Goal: Navigation & Orientation: Find specific page/section

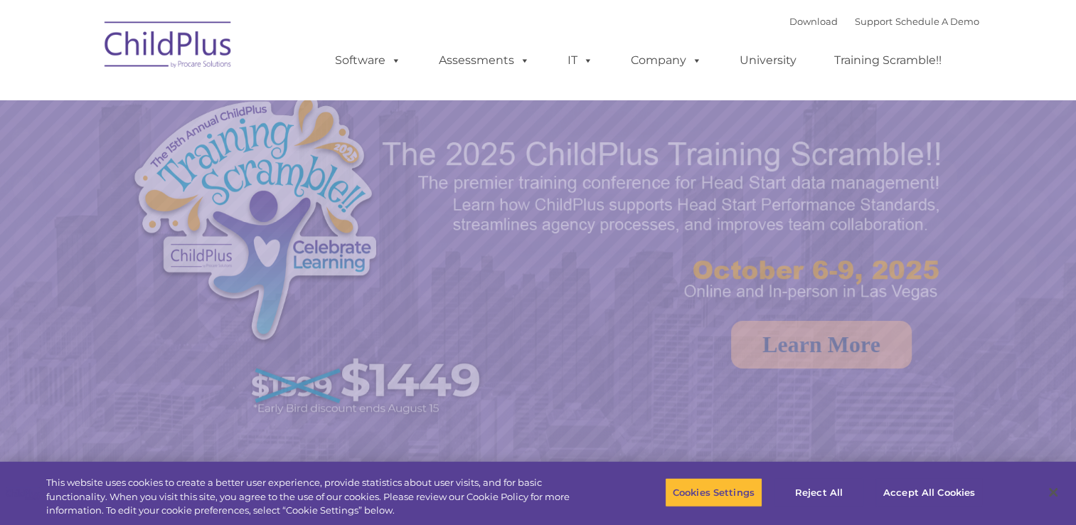
select select "MEDIUM"
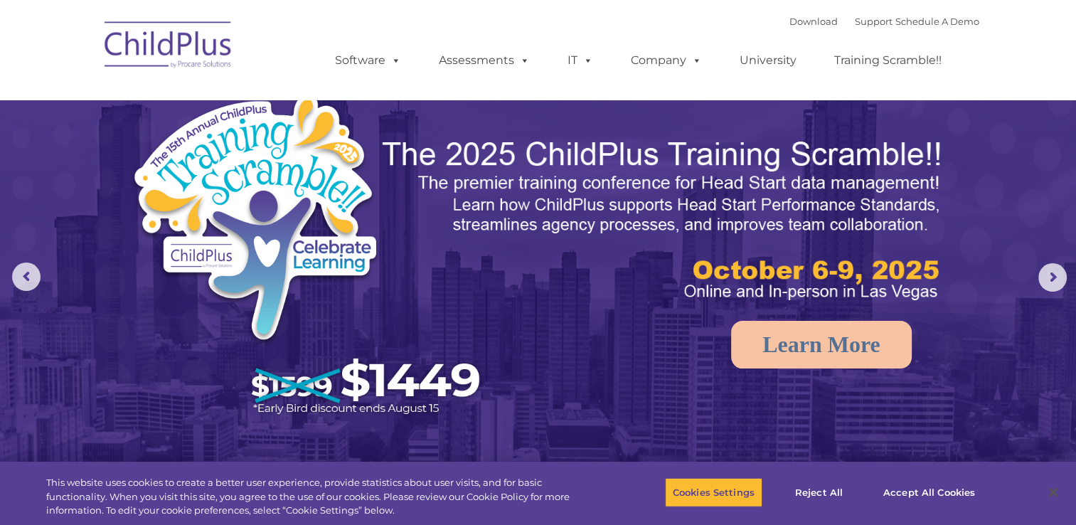
click at [743, 22] on div "Download Support | Schedule A Demo  MENU MENU Software ChildPlus: The original…" at bounding box center [642, 50] width 673 height 78
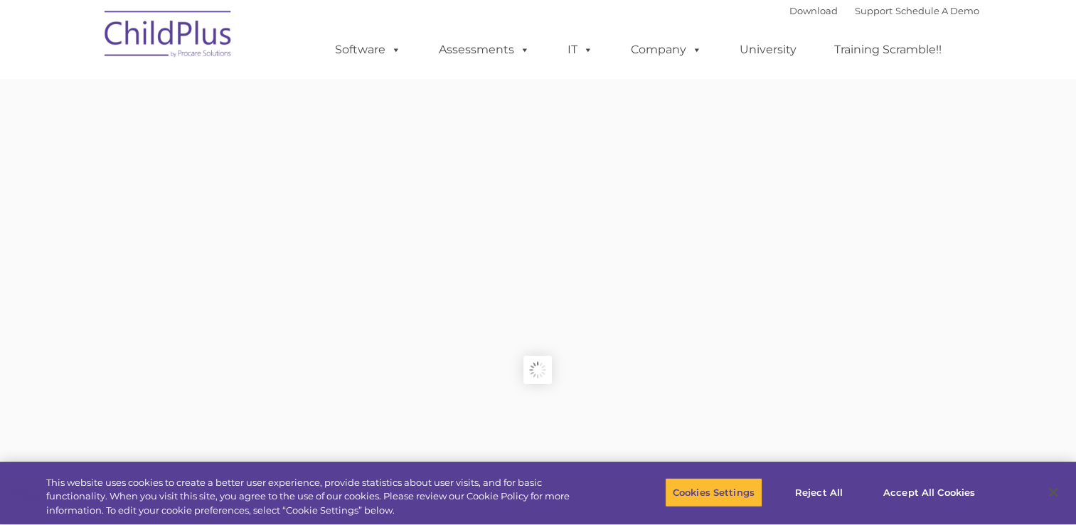
type input ""
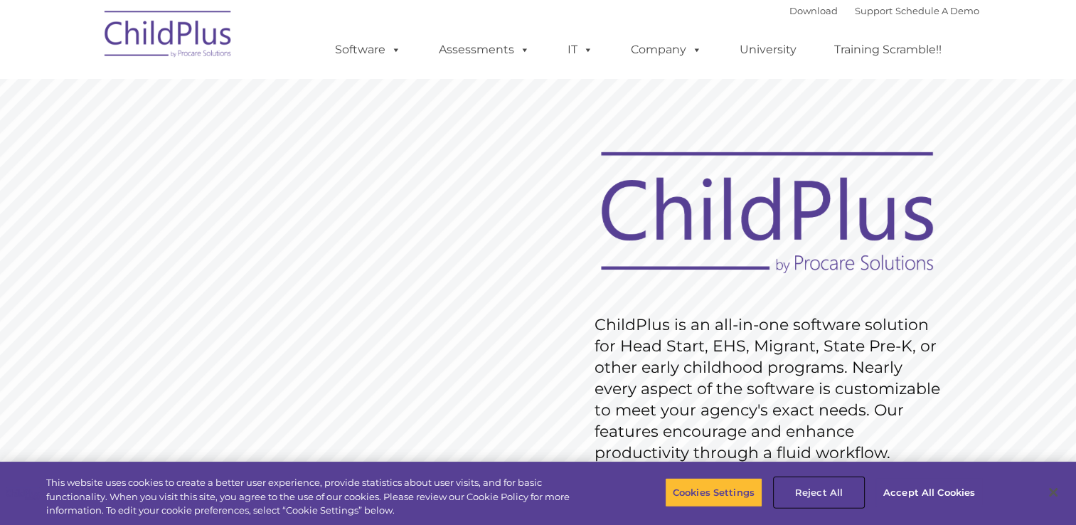
click at [825, 490] on button "Reject All" at bounding box center [818, 492] width 89 height 30
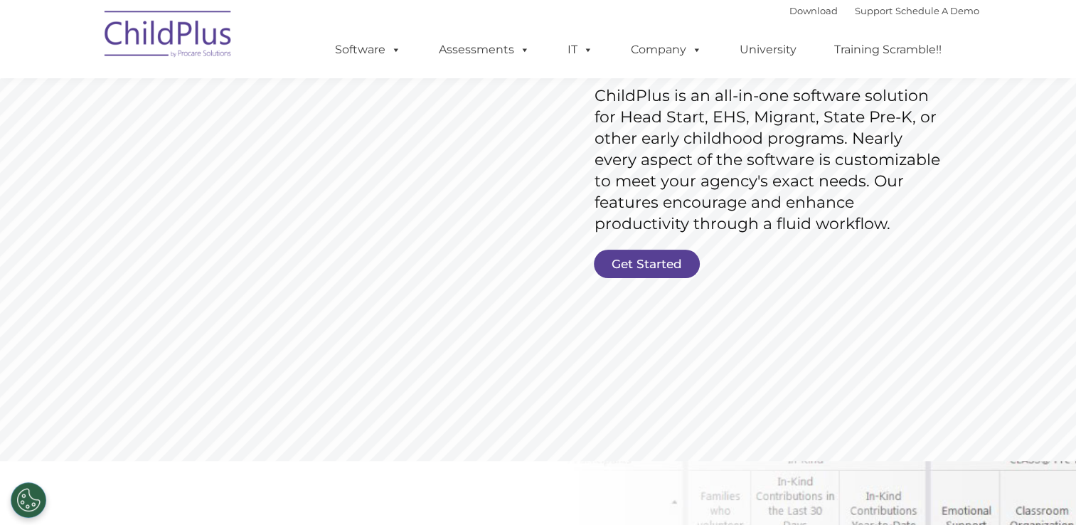
scroll to position [224, 0]
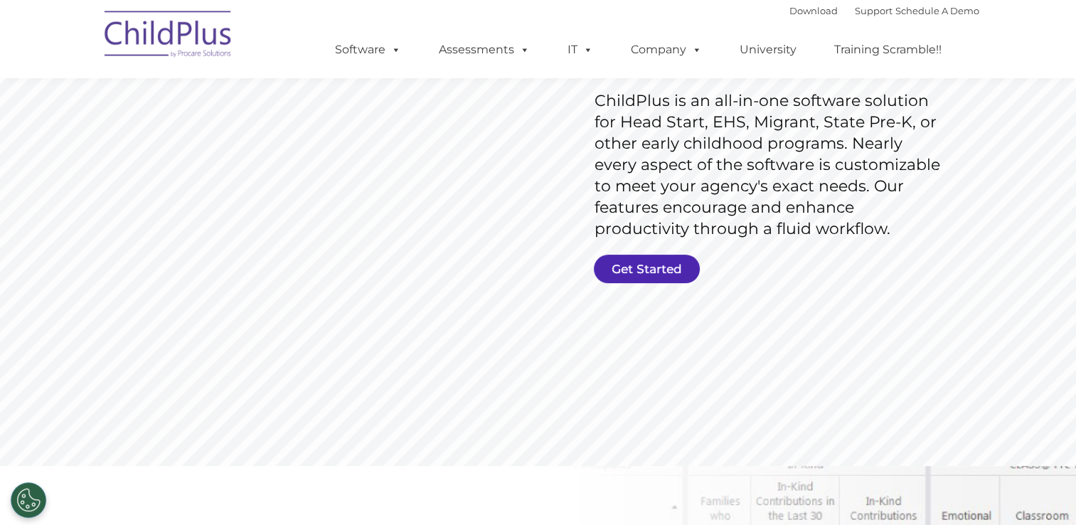
click at [621, 276] on link "Get Started" at bounding box center [647, 269] width 106 height 28
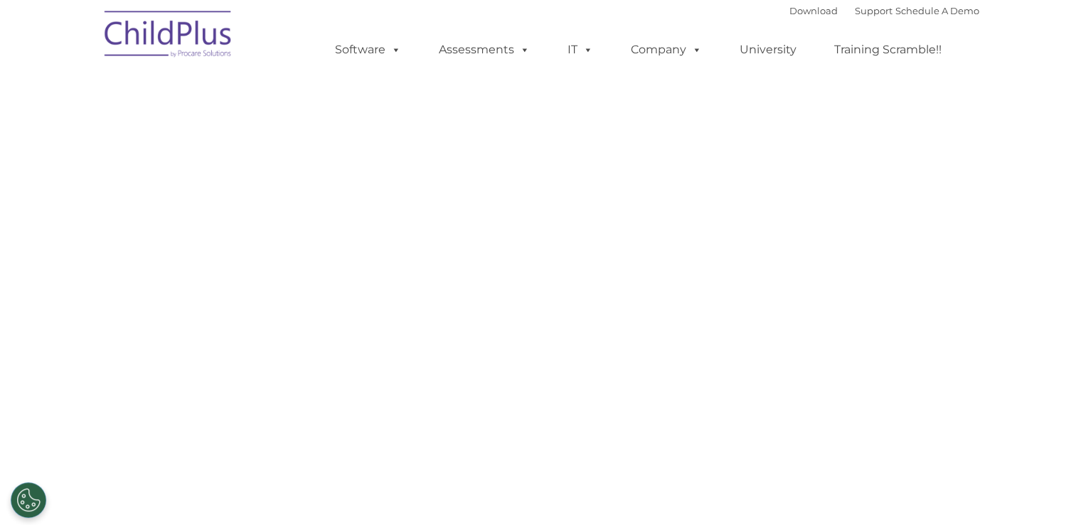
select select "MEDIUM"
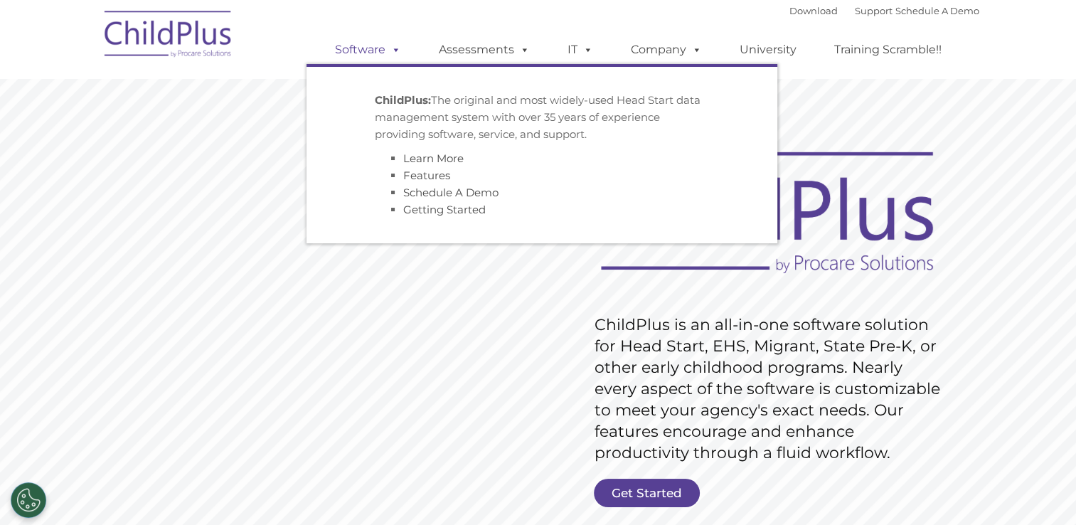
click at [351, 55] on link "Software" at bounding box center [368, 50] width 95 height 28
click at [357, 56] on link "Software" at bounding box center [368, 50] width 95 height 28
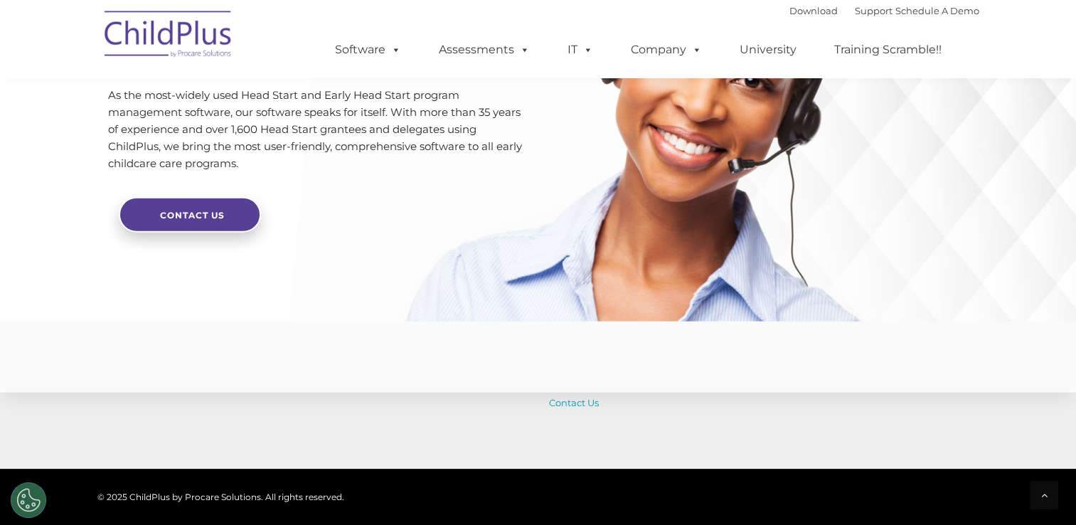
scroll to position [3478, 0]
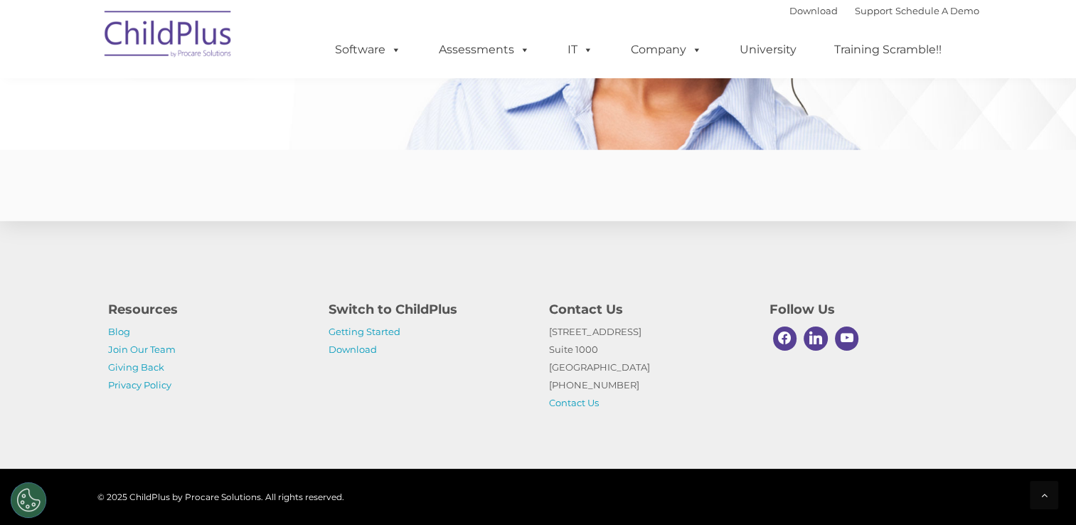
click at [165, 37] on img at bounding box center [168, 36] width 142 height 71
